Goal: Information Seeking & Learning: Learn about a topic

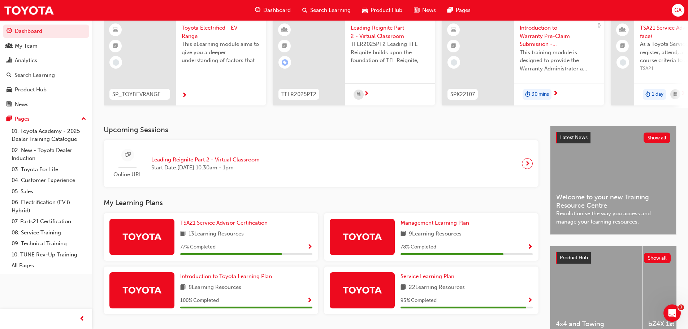
scroll to position [72, 0]
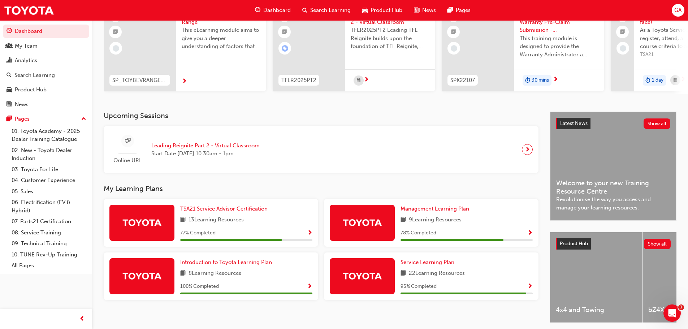
click at [442, 212] on span "Management Learning Plan" at bounding box center [434, 208] width 69 height 6
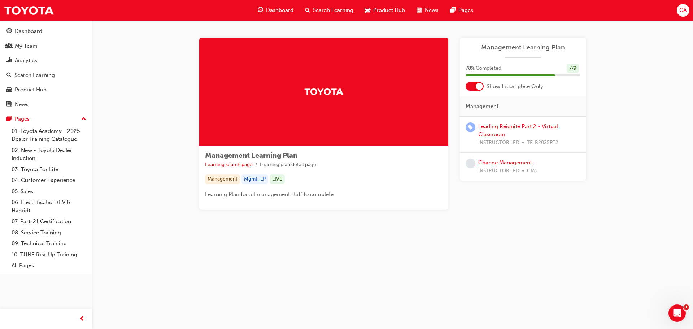
click at [507, 163] on link "Change Management" at bounding box center [505, 162] width 54 height 6
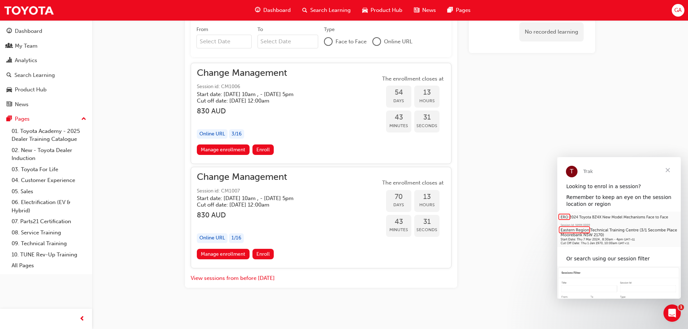
click at [668, 166] on span "Close" at bounding box center [668, 170] width 26 height 26
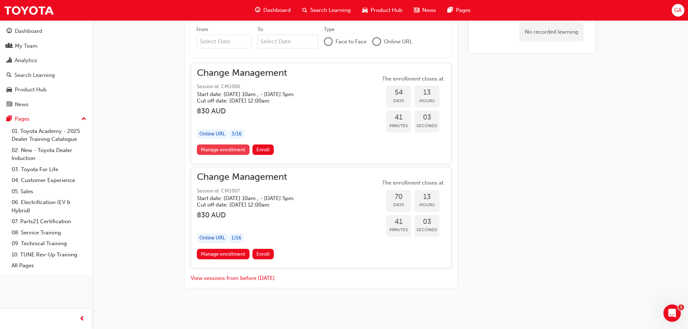
click at [227, 151] on link "Manage enrollment" at bounding box center [223, 149] width 53 height 10
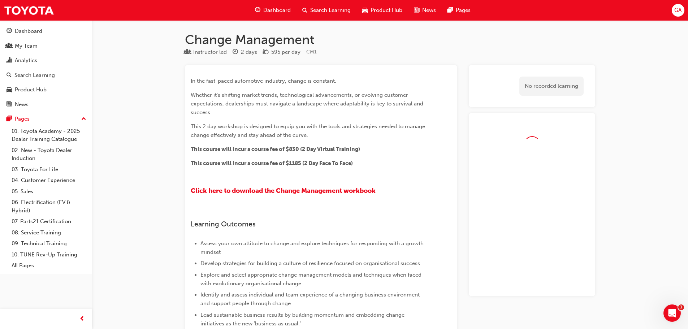
scroll to position [459, 0]
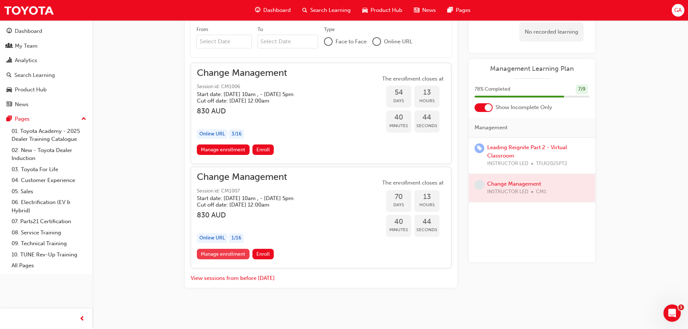
click at [221, 256] on link "Manage enrollment" at bounding box center [223, 254] width 53 height 10
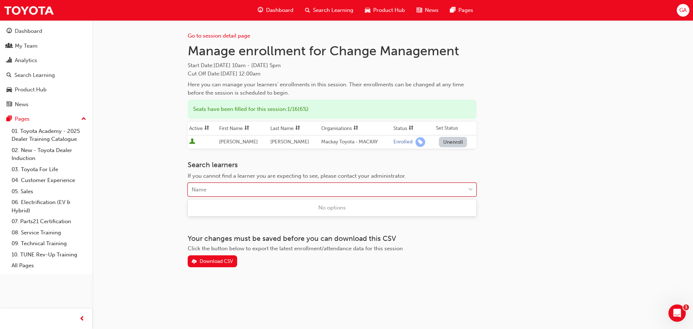
click at [219, 188] on div "Name" at bounding box center [326, 189] width 277 height 13
type input "[PERSON_NAME]"
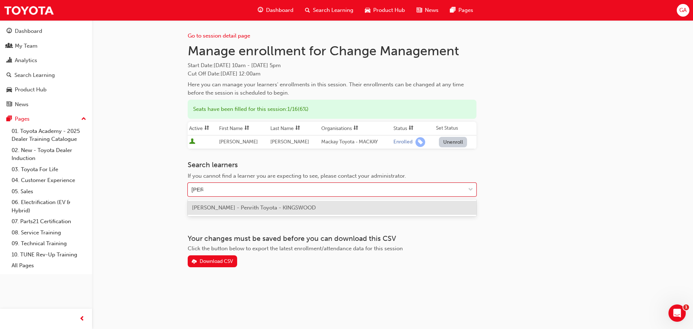
click at [217, 209] on span "[PERSON_NAME] - Penrith Toyota - KINGSWOOD" at bounding box center [254, 207] width 124 height 6
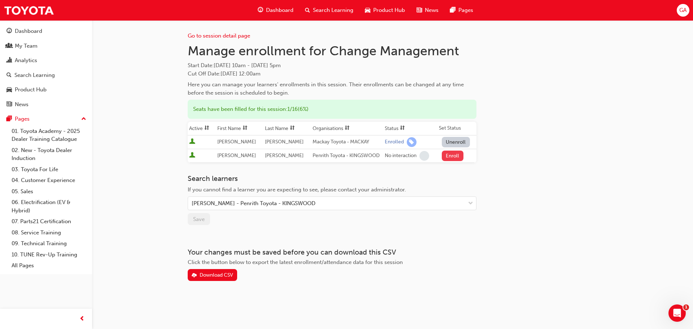
click at [447, 156] on button "Enroll" at bounding box center [453, 156] width 22 height 10
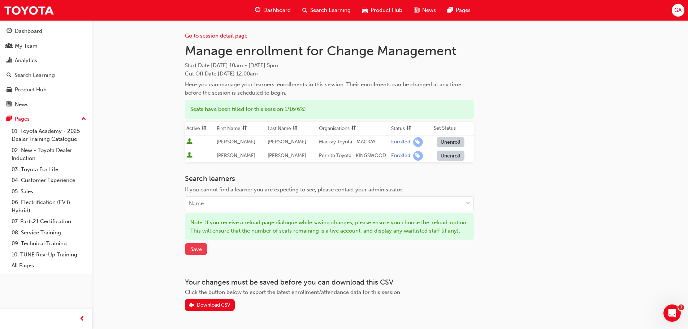
click at [194, 252] on span "Save" at bounding box center [196, 249] width 12 height 6
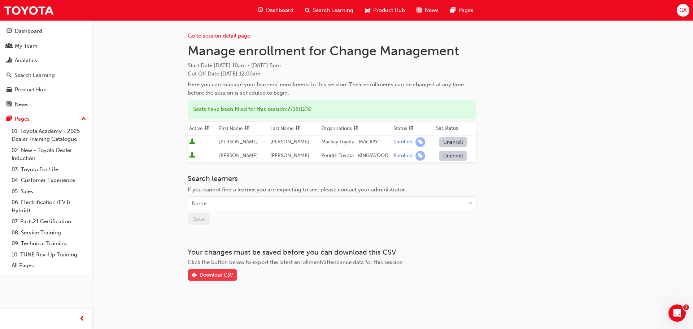
click at [213, 274] on div "Download CSV" at bounding box center [217, 275] width 34 height 6
click at [280, 9] on span "Dashboard" at bounding box center [279, 10] width 27 height 8
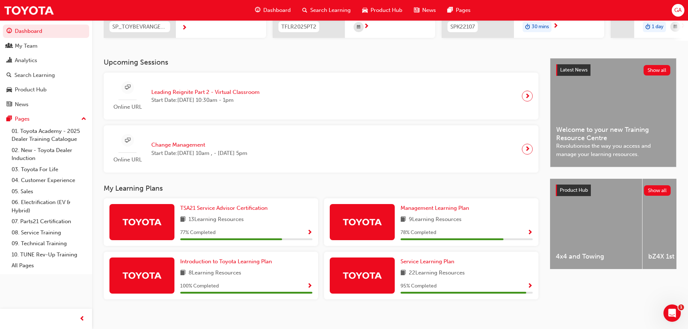
scroll to position [134, 0]
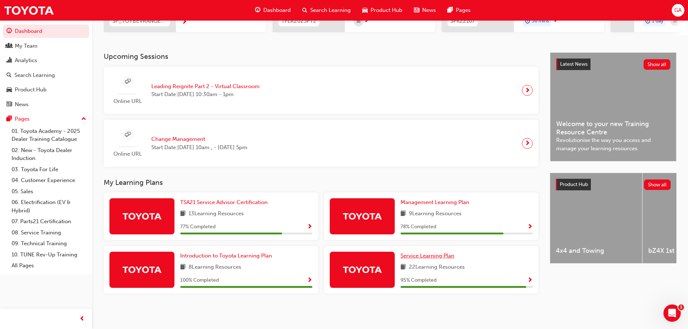
click at [424, 256] on span "Service Learning Plan" at bounding box center [427, 255] width 54 height 6
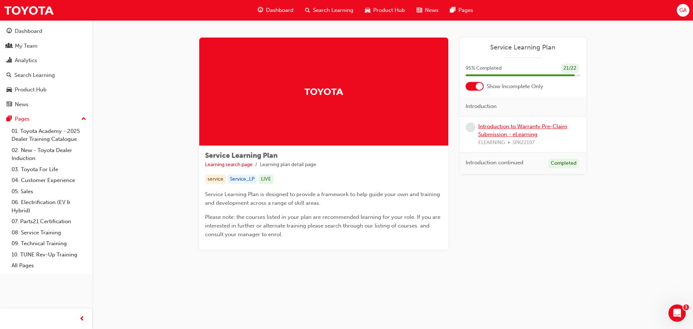
click at [517, 127] on link "Introduction to Warranty Pre-Claim Submission - eLearning" at bounding box center [522, 130] width 89 height 15
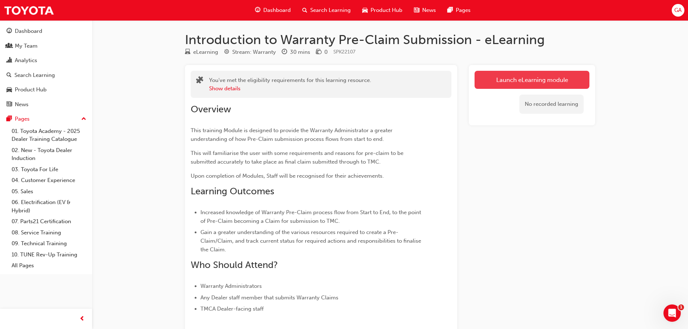
click at [522, 83] on link "Launch eLearning module" at bounding box center [531, 80] width 115 height 18
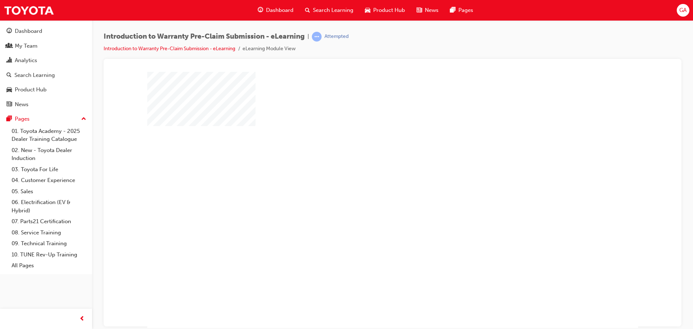
click at [372, 179] on div "play" at bounding box center [372, 179] width 0 height 0
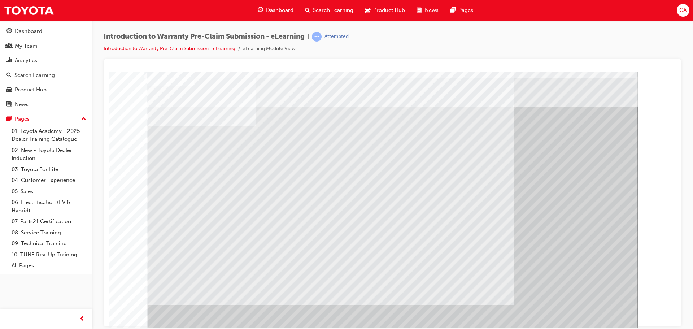
scroll to position [15, 0]
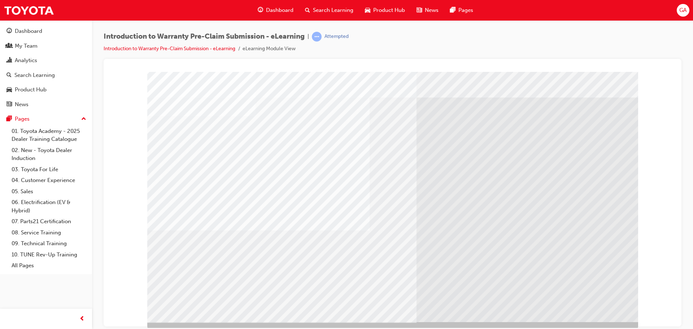
scroll to position [15, 0]
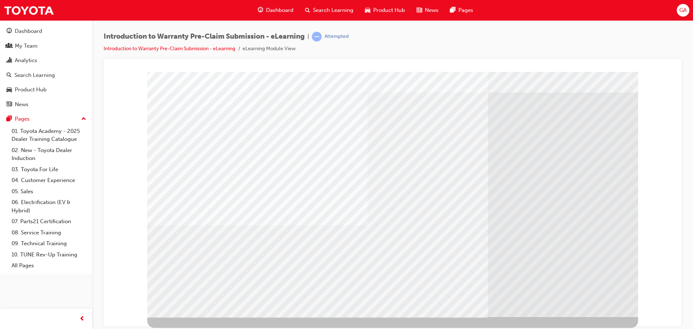
scroll to position [0, 0]
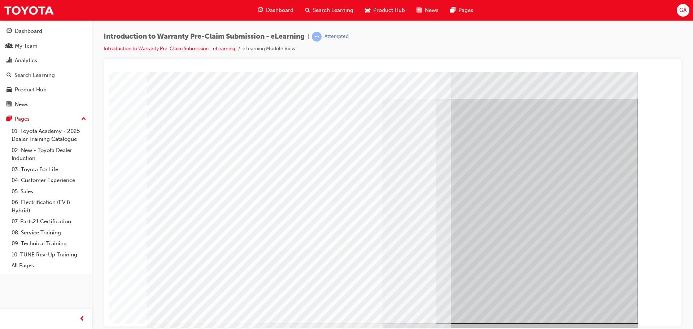
scroll to position [15, 0]
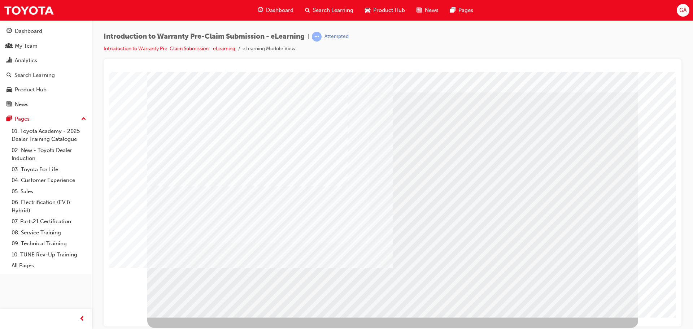
scroll to position [0, 0]
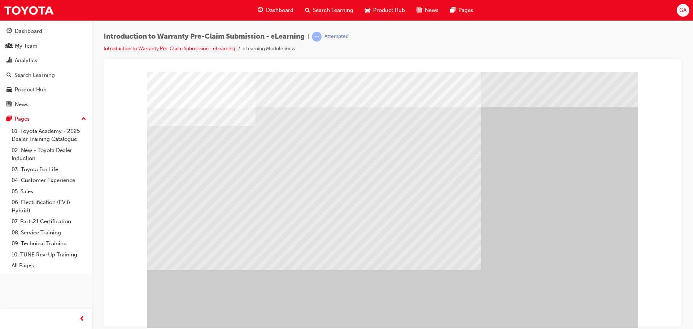
drag, startPoint x: 601, startPoint y: 312, endPoint x: 598, endPoint y: 312, distance: 4.0
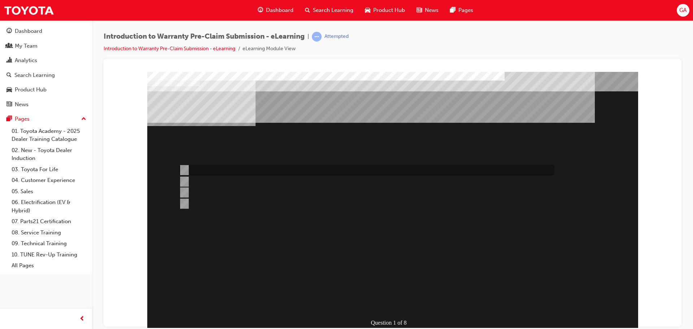
click at [246, 170] on div at bounding box center [364, 170] width 375 height 11
radio input "true"
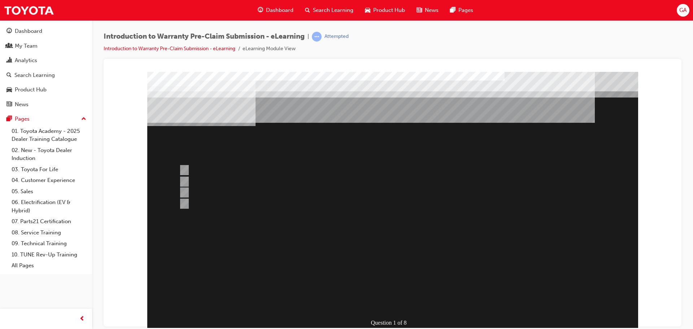
click at [389, 302] on div at bounding box center [392, 201] width 491 height 260
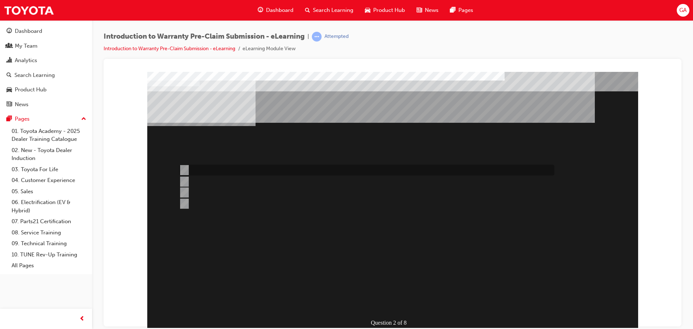
click at [221, 170] on div at bounding box center [364, 170] width 375 height 11
radio input "true"
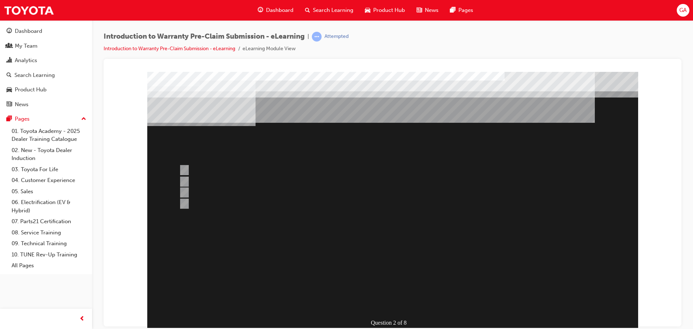
click at [391, 303] on div at bounding box center [392, 201] width 491 height 260
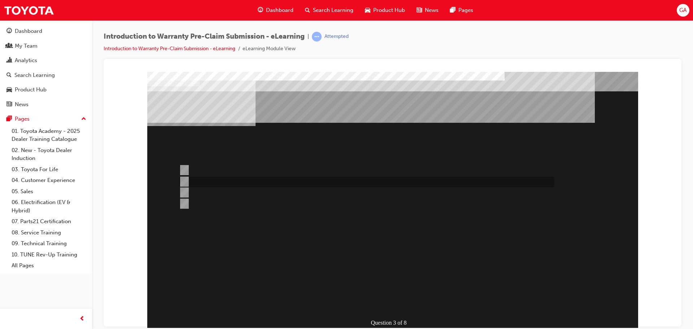
click at [238, 179] on div at bounding box center [364, 182] width 375 height 11
radio input "true"
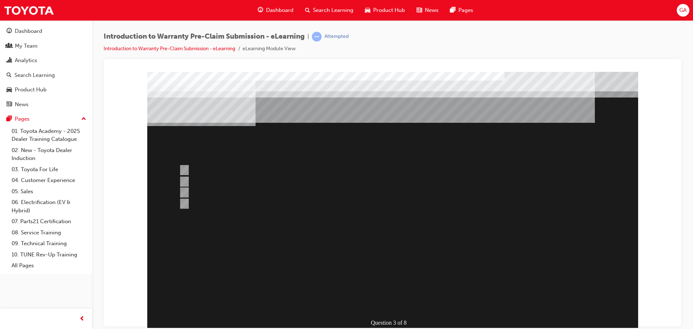
click at [396, 304] on div at bounding box center [392, 201] width 491 height 260
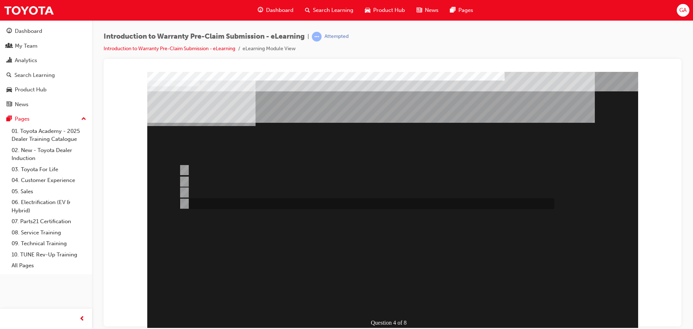
click at [218, 205] on div at bounding box center [364, 203] width 375 height 11
radio input "true"
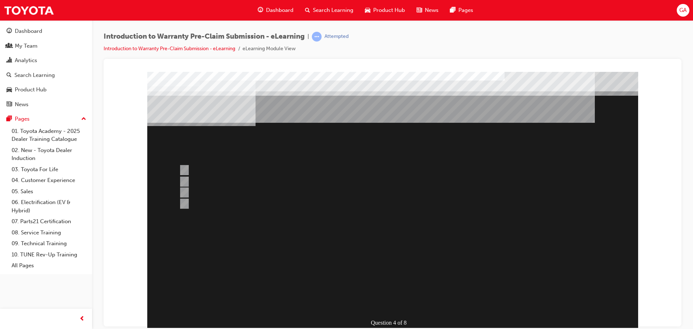
click at [211, 179] on div at bounding box center [392, 201] width 491 height 260
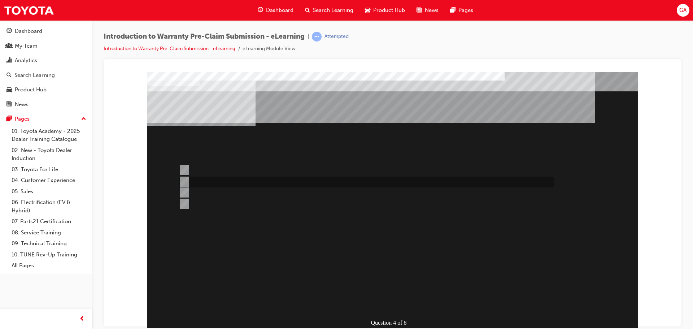
click at [186, 180] on input "Until the part/s are at the Dealership." at bounding box center [183, 182] width 8 height 8
radio input "true"
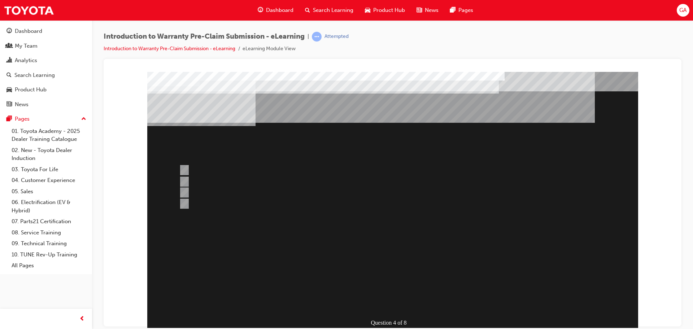
click at [392, 304] on div at bounding box center [392, 201] width 491 height 260
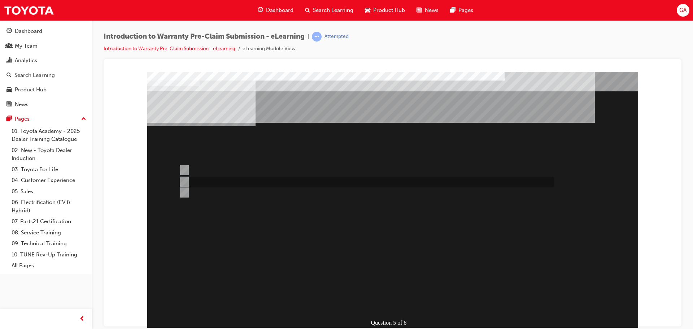
click at [198, 180] on div at bounding box center [364, 182] width 375 height 11
radio input "true"
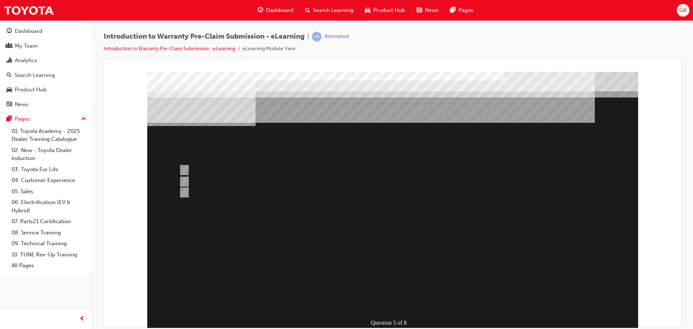
click at [394, 300] on div at bounding box center [392, 201] width 491 height 260
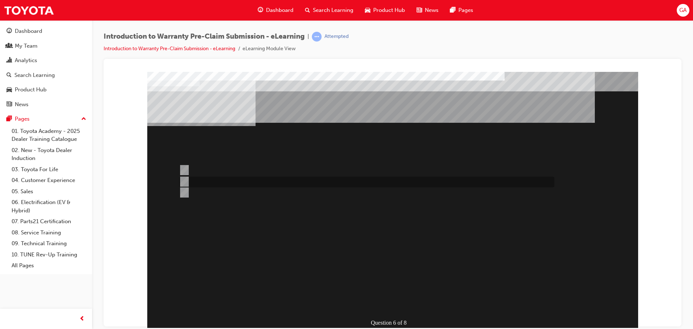
click at [203, 181] on div at bounding box center [364, 182] width 375 height 11
radio input "true"
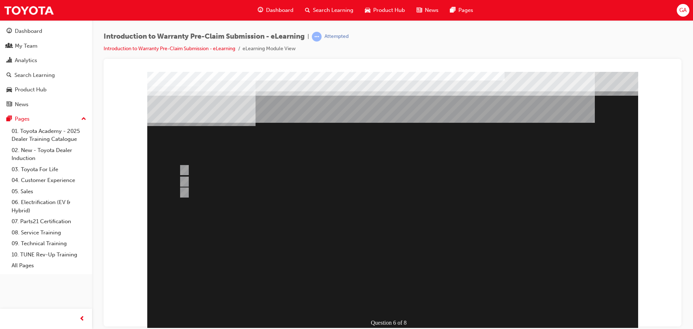
click at [198, 167] on div at bounding box center [392, 201] width 491 height 260
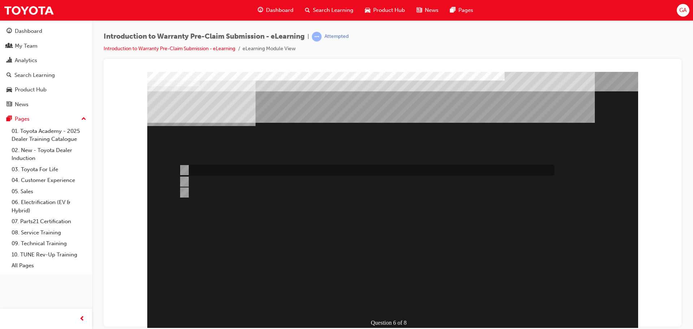
click at [185, 167] on input "Dealer Worklist." at bounding box center [183, 170] width 8 height 8
radio input "true"
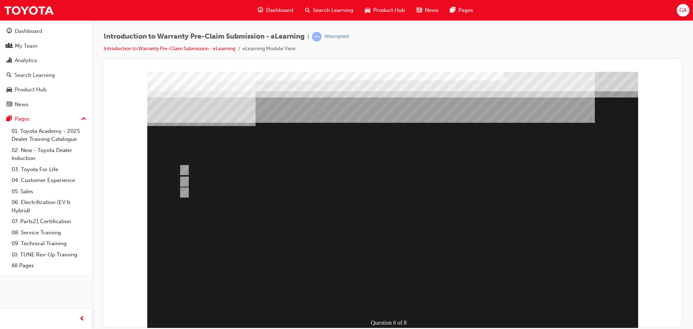
click at [389, 303] on div at bounding box center [392, 201] width 491 height 260
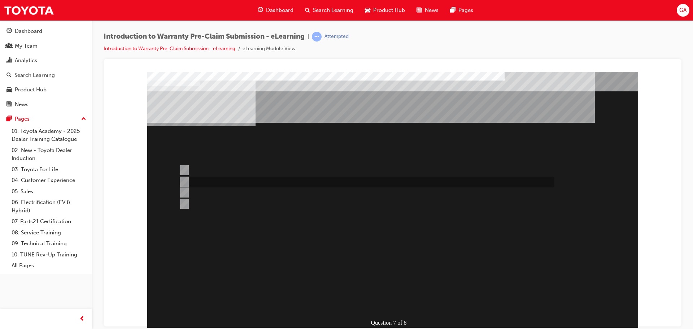
click at [226, 183] on div at bounding box center [364, 182] width 375 height 11
radio input "true"
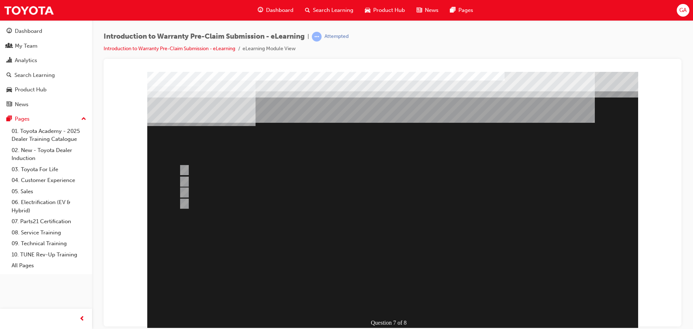
click at [390, 300] on div at bounding box center [392, 201] width 491 height 260
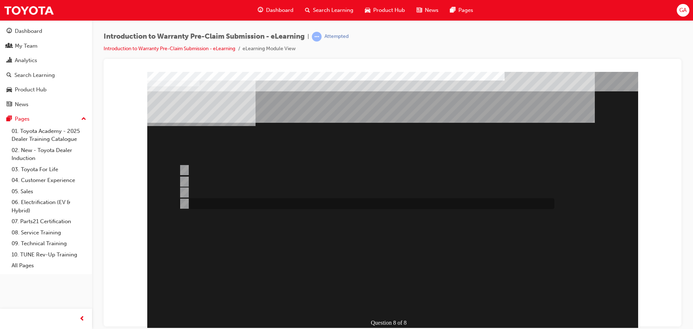
click at [182, 199] on div at bounding box center [364, 203] width 375 height 11
radio input "true"
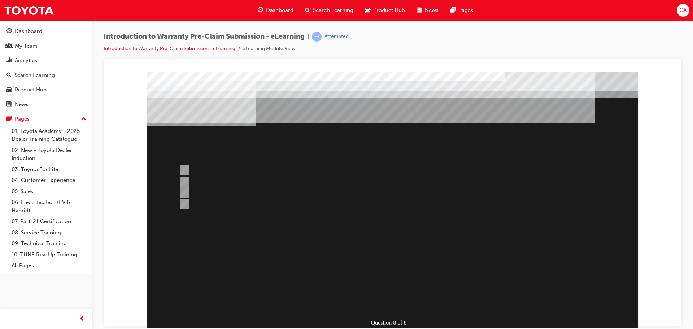
click at [391, 304] on div at bounding box center [392, 201] width 491 height 260
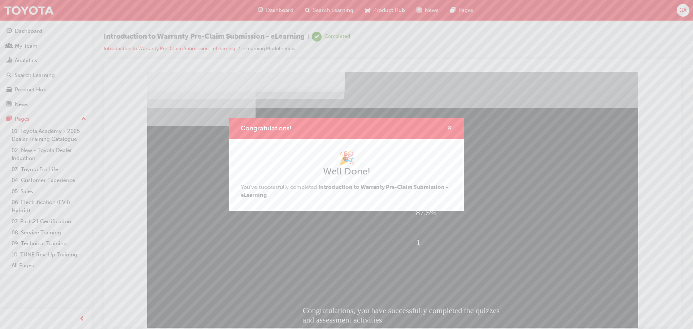
click at [449, 129] on span "cross-icon" at bounding box center [449, 128] width 5 height 6
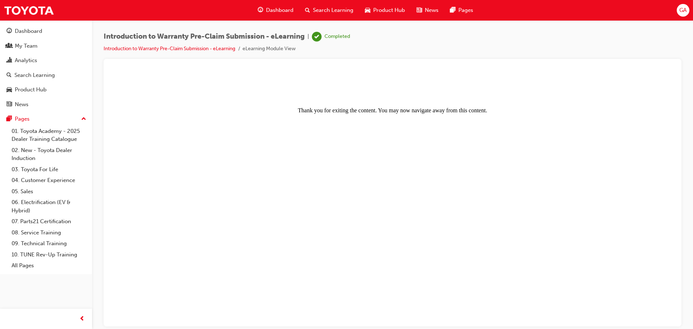
click at [280, 7] on span "Dashboard" at bounding box center [279, 10] width 27 height 8
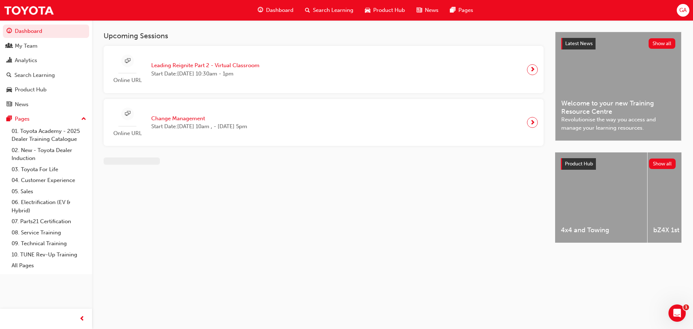
click at [272, 9] on span "Dashboard" at bounding box center [279, 10] width 27 height 8
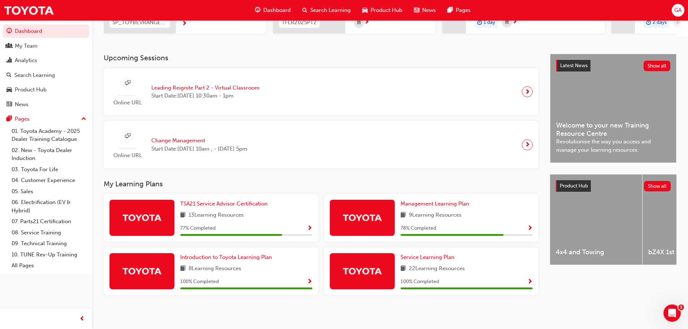
scroll to position [134, 0]
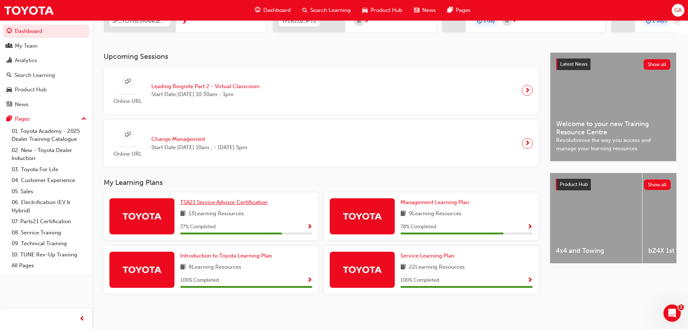
click at [222, 201] on span "TSA21 Service Advisor Certification" at bounding box center [223, 202] width 87 height 6
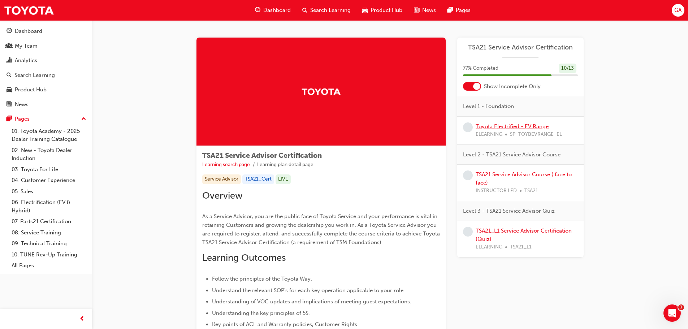
click at [513, 125] on link "Toyota Electrified - EV Range" at bounding box center [511, 126] width 73 height 6
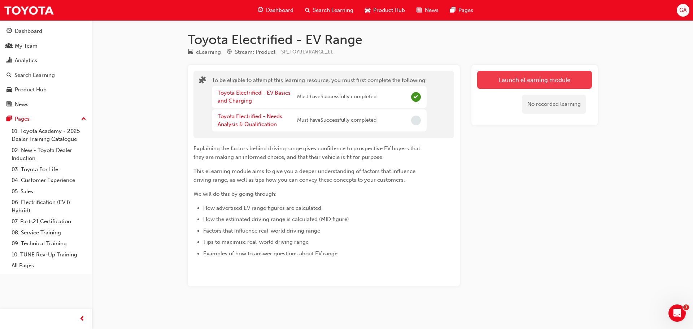
click at [512, 77] on button "Launch eLearning module" at bounding box center [534, 80] width 115 height 18
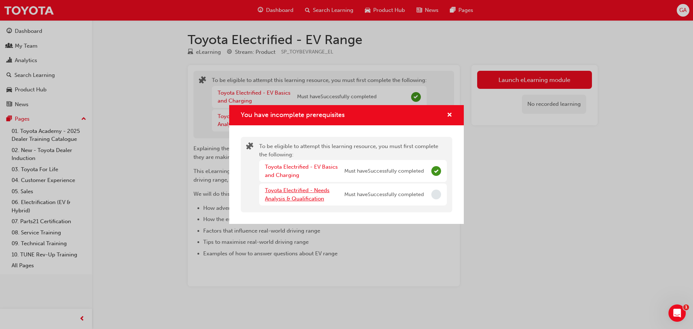
click at [273, 189] on link "Toyota Electrified - Needs Analysis & Qualification" at bounding box center [297, 194] width 65 height 15
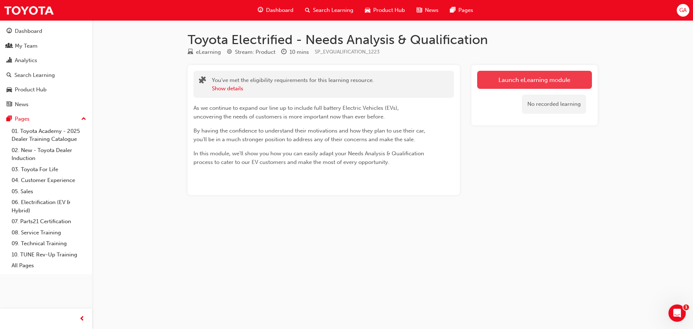
click at [524, 82] on link "Launch eLearning module" at bounding box center [534, 80] width 115 height 18
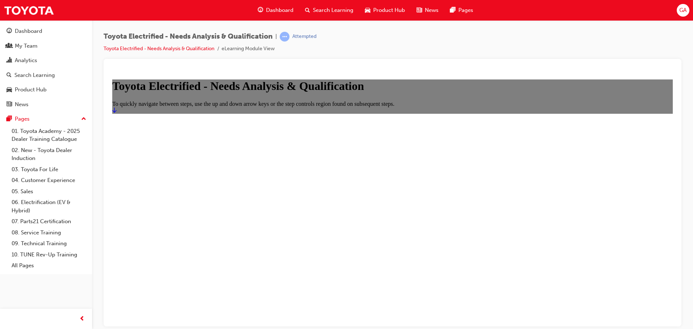
click at [117, 112] on icon "Start" at bounding box center [114, 109] width 4 height 5
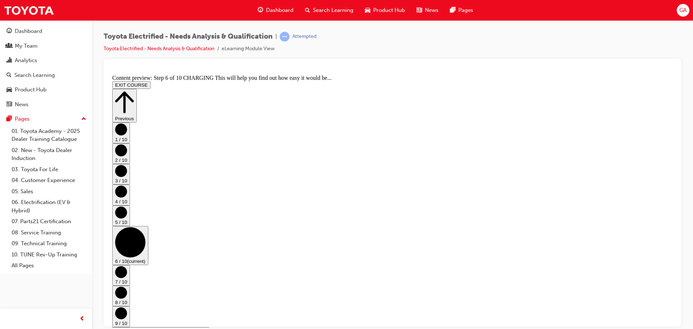
scroll to position [27, 0]
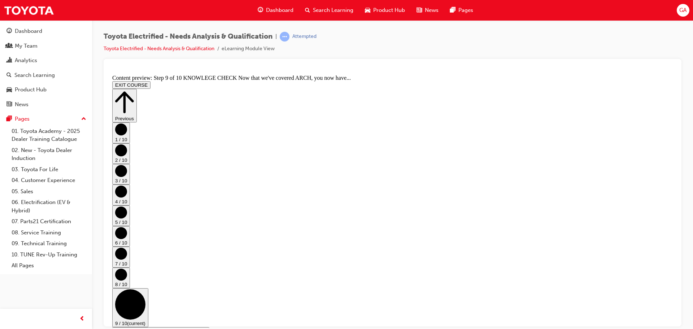
scroll to position [112, 0]
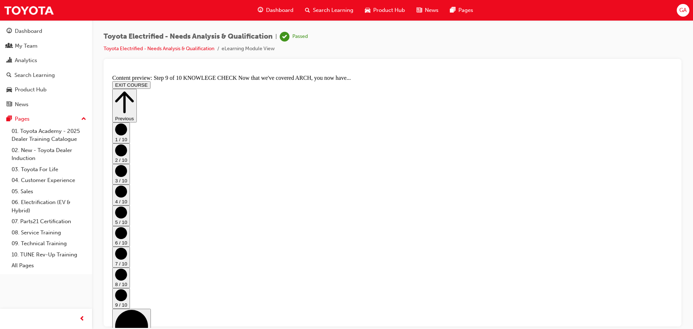
click at [134, 91] on icon "Step controls" at bounding box center [124, 102] width 19 height 22
click at [151, 81] on button "EXIT COURSE" at bounding box center [131, 85] width 38 height 8
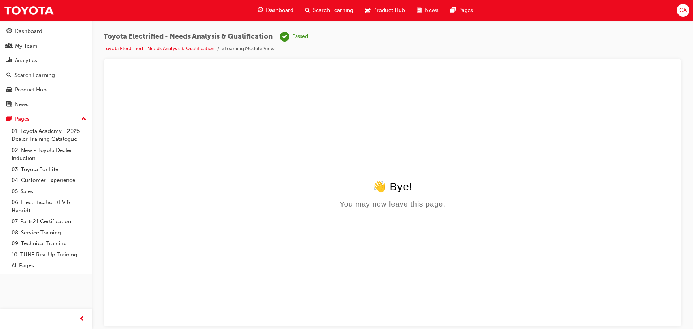
click at [278, 11] on span "Dashboard" at bounding box center [279, 10] width 27 height 8
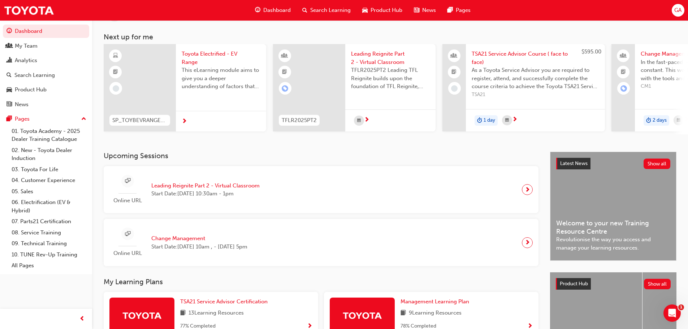
scroll to position [134, 0]
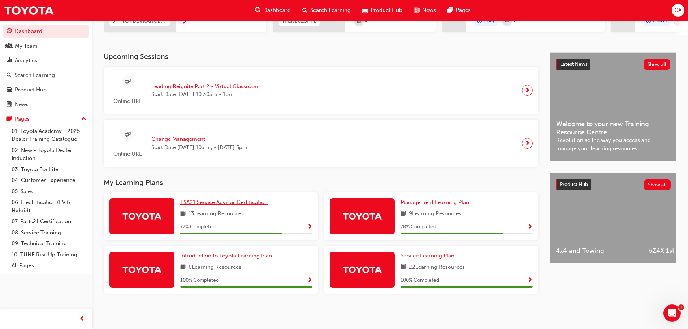
click at [211, 204] on span "TSA21 Service Advisor Certification" at bounding box center [223, 202] width 87 height 6
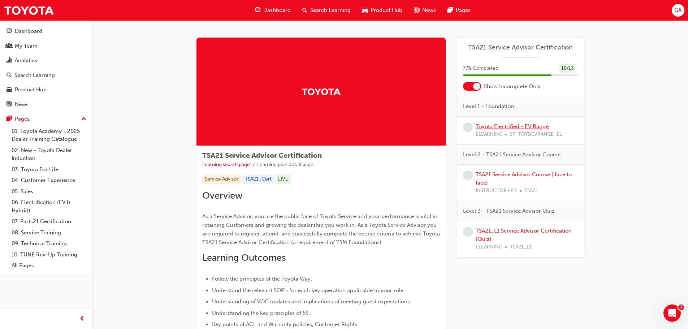
click at [506, 128] on link "Toyota Electrified - EV Range" at bounding box center [511, 126] width 73 height 6
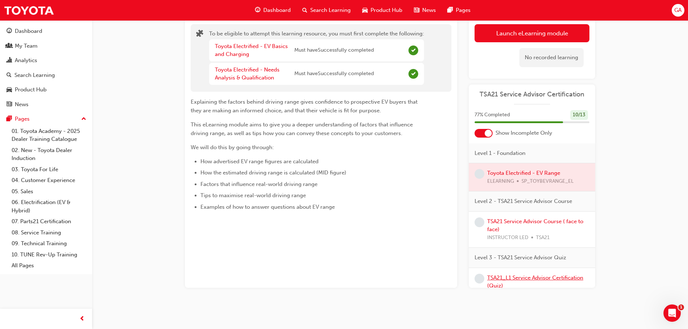
scroll to position [16, 0]
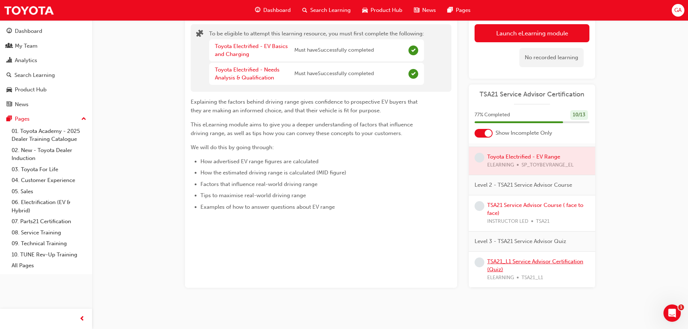
click at [501, 261] on link "TSA21_L1 Service Advisor Certification (Quiz)" at bounding box center [535, 265] width 96 height 15
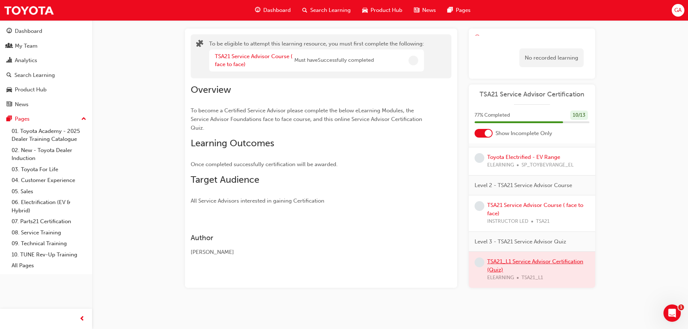
scroll to position [47, 0]
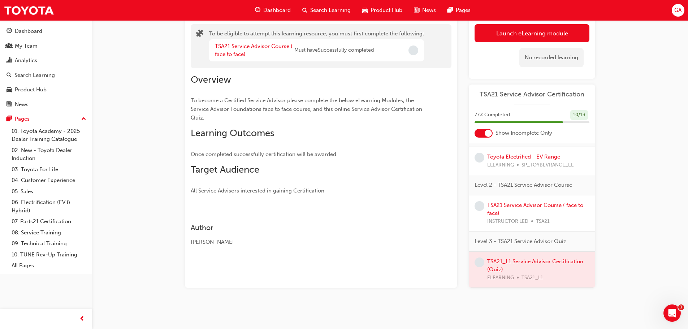
click at [277, 9] on span "Dashboard" at bounding box center [276, 10] width 27 height 8
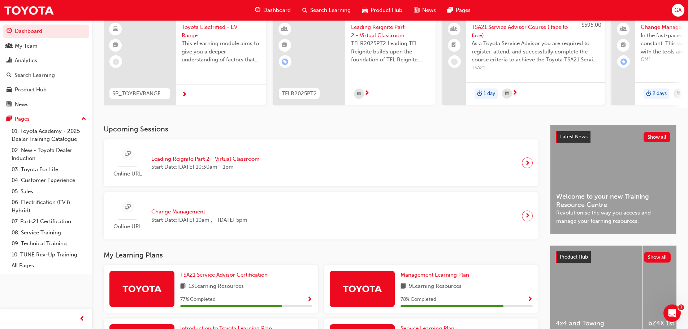
scroll to position [134, 0]
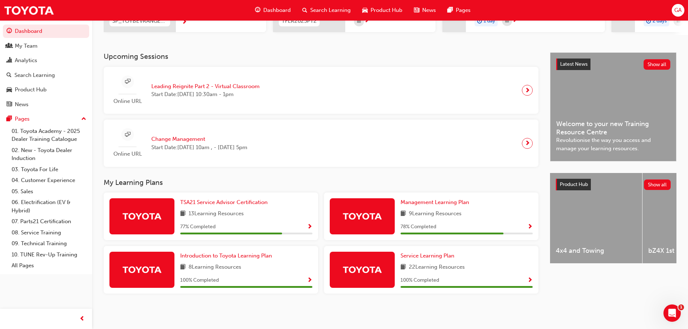
click at [308, 224] on span "Show Progress" at bounding box center [309, 227] width 5 height 6
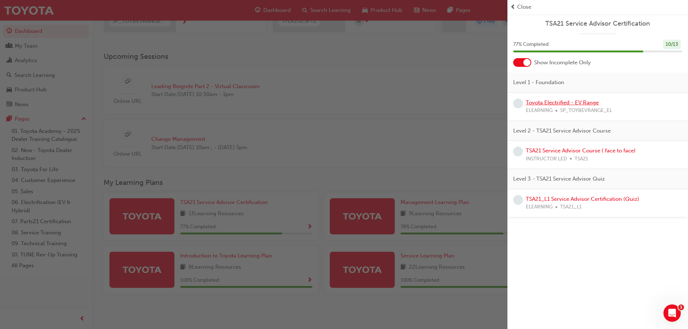
click at [546, 104] on link "Toyota Electrified - EV Range" at bounding box center [562, 102] width 73 height 6
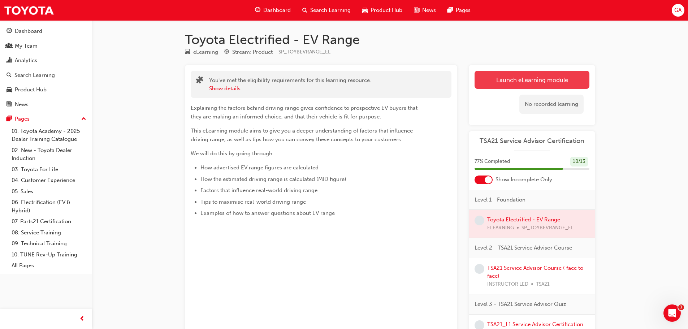
click at [510, 79] on link "Launch eLearning module" at bounding box center [531, 80] width 115 height 18
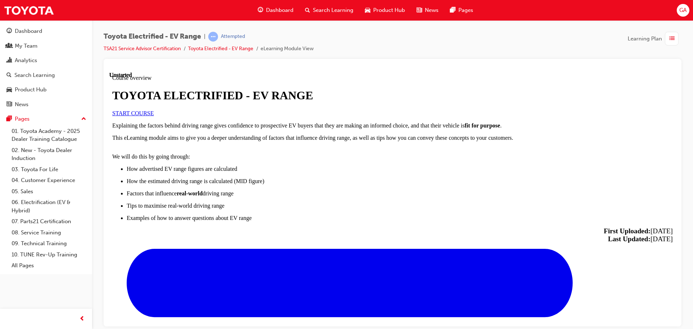
scroll to position [144, 0]
click at [154, 110] on link "START COURSE" at bounding box center [133, 113] width 42 height 6
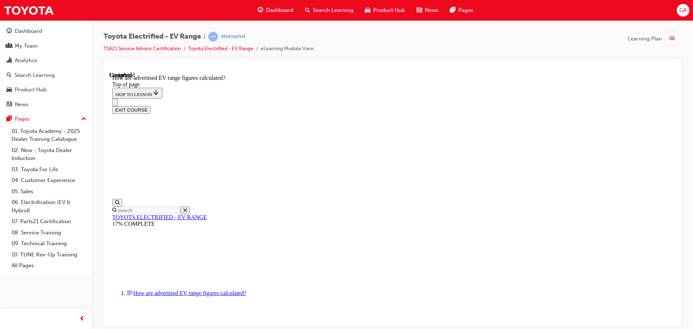
scroll to position [388, 0]
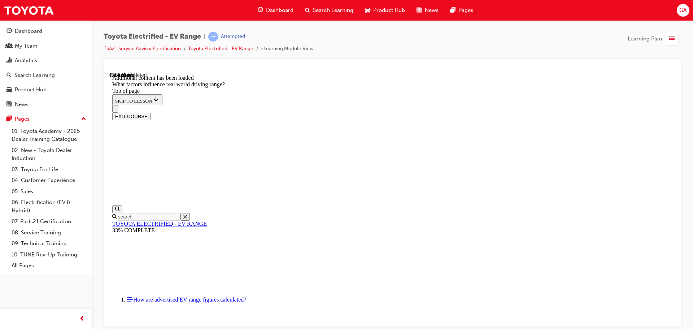
scroll to position [907, 0]
drag, startPoint x: 435, startPoint y: 158, endPoint x: 537, endPoint y: 261, distance: 144.2
drag, startPoint x: 455, startPoint y: 160, endPoint x: 370, endPoint y: 257, distance: 128.7
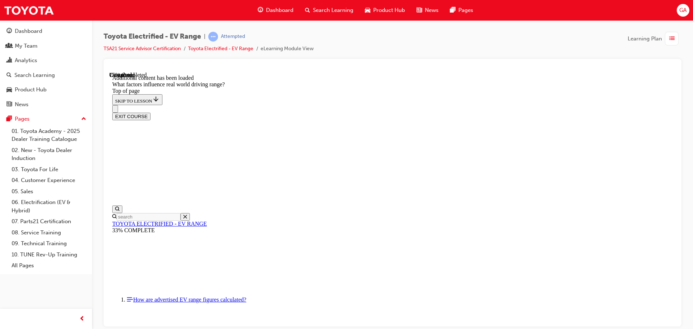
drag, startPoint x: 434, startPoint y: 157, endPoint x: 523, endPoint y: 252, distance: 129.5
drag, startPoint x: 421, startPoint y: 161, endPoint x: 330, endPoint y: 260, distance: 134.6
drag, startPoint x: 435, startPoint y: 172, endPoint x: 519, endPoint y: 274, distance: 131.8
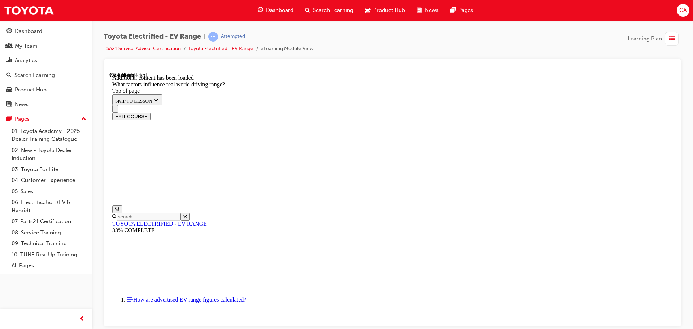
drag, startPoint x: 441, startPoint y: 161, endPoint x: 518, endPoint y: 256, distance: 122.2
drag, startPoint x: 433, startPoint y: 163, endPoint x: 339, endPoint y: 254, distance: 130.5
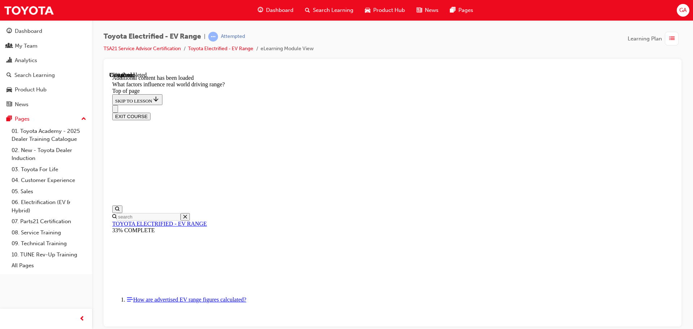
drag, startPoint x: 434, startPoint y: 161, endPoint x: 346, endPoint y: 258, distance: 131.9
drag, startPoint x: 432, startPoint y: 170, endPoint x: 514, endPoint y: 264, distance: 125.1
drag, startPoint x: 423, startPoint y: 167, endPoint x: 342, endPoint y: 269, distance: 130.5
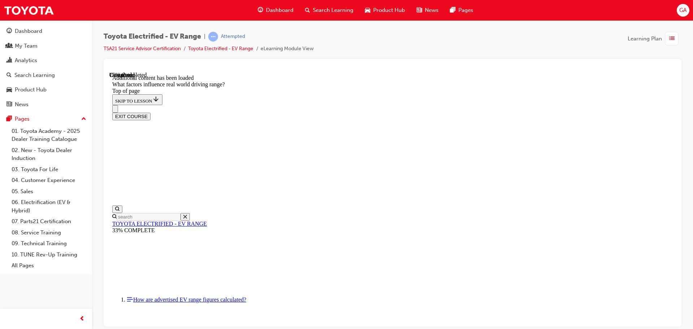
drag, startPoint x: 444, startPoint y: 166, endPoint x: 351, endPoint y: 269, distance: 139.3
drag, startPoint x: 449, startPoint y: 163, endPoint x: 358, endPoint y: 260, distance: 133.1
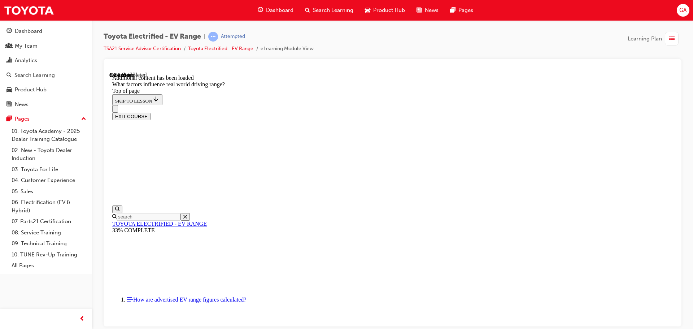
scroll to position [978, 0]
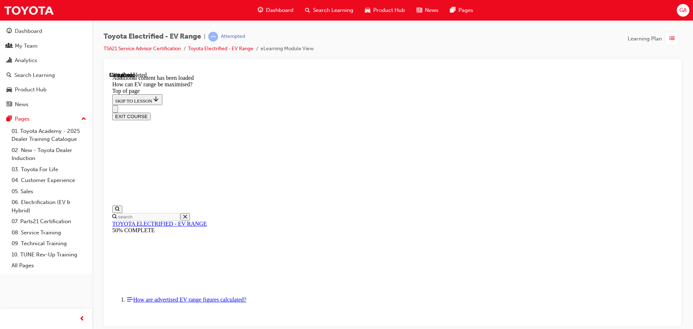
scroll to position [347, 0]
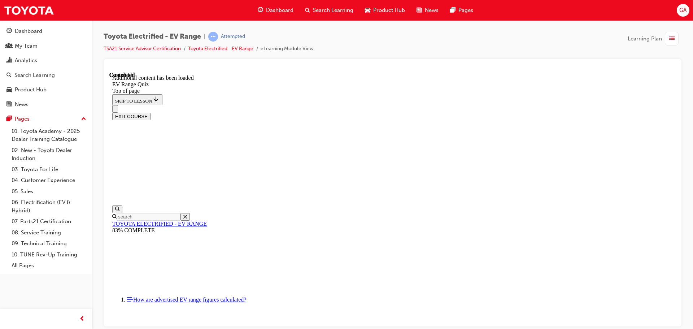
scroll to position [22, 0]
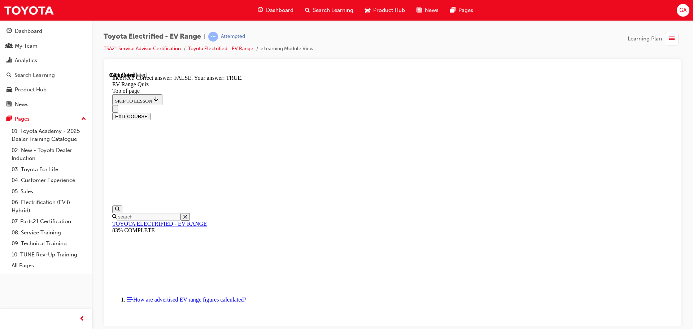
scroll to position [94, 0]
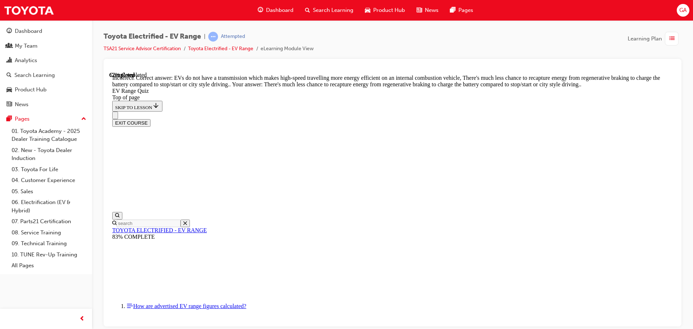
scroll to position [179, 0]
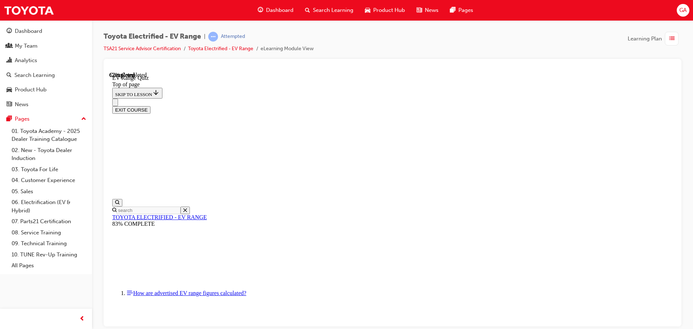
scroll to position [130, 0]
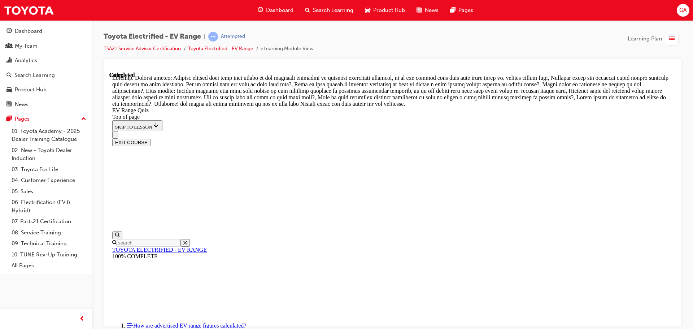
scroll to position [256, 0]
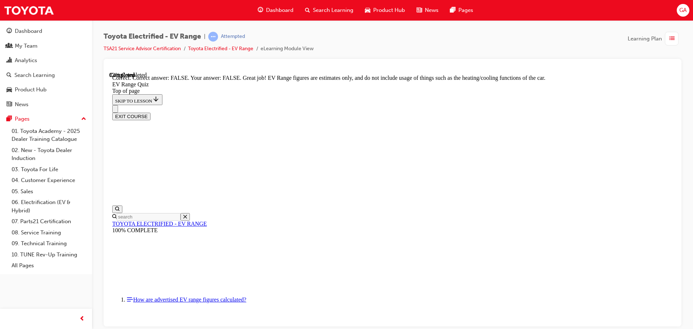
scroll to position [132, 0]
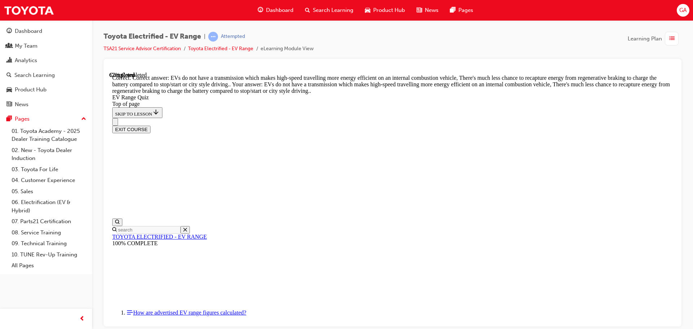
scroll to position [179, 0]
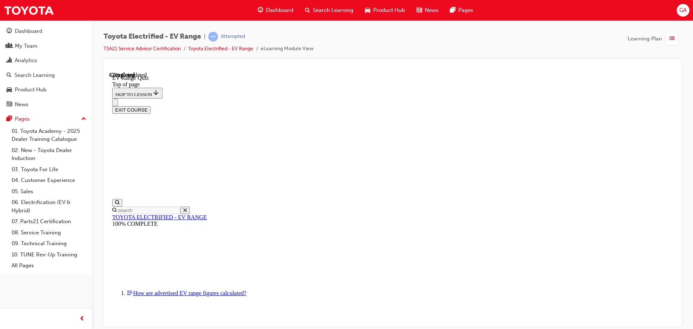
drag, startPoint x: 379, startPoint y: 201, endPoint x: 379, endPoint y: 220, distance: 18.8
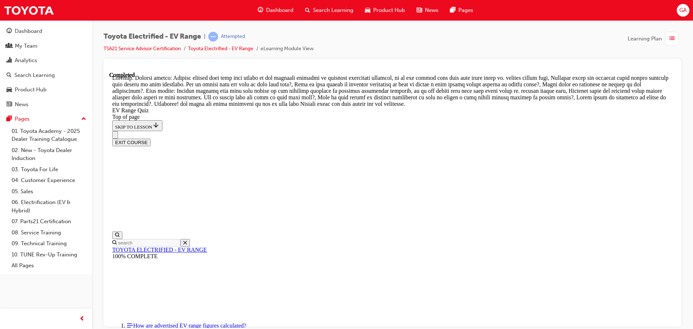
scroll to position [256, 0]
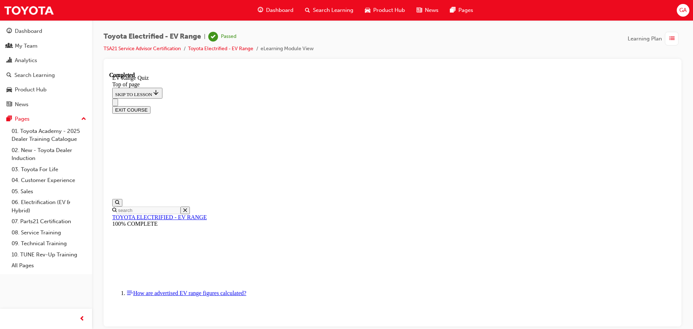
scroll to position [114, 0]
click at [151, 106] on button "EXIT COURSE" at bounding box center [131, 110] width 38 height 8
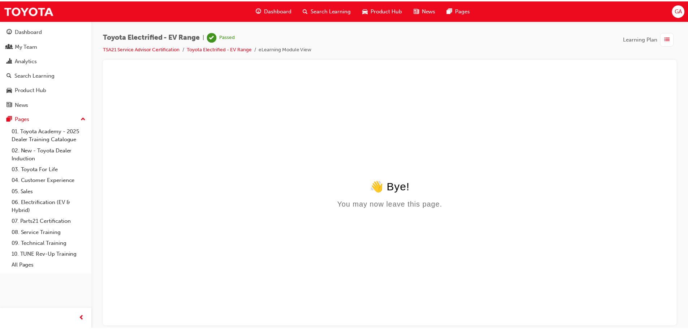
scroll to position [0, 0]
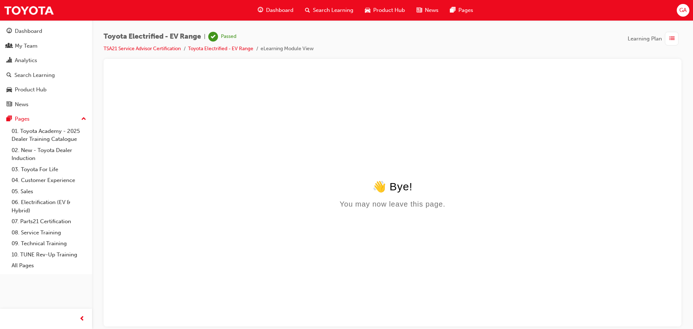
click at [283, 9] on span "Dashboard" at bounding box center [279, 10] width 27 height 8
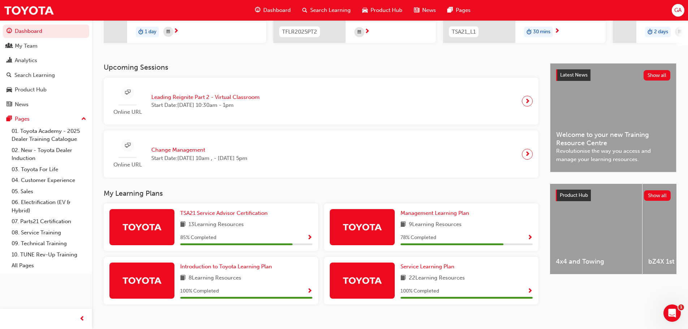
scroll to position [134, 0]
